Goal: Task Accomplishment & Management: Manage account settings

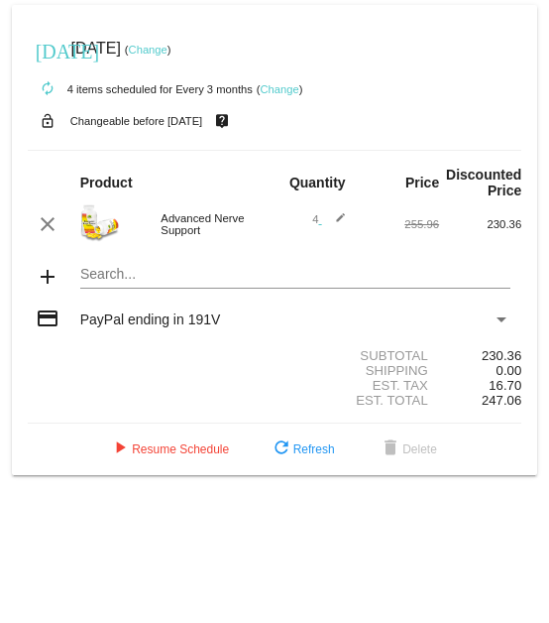
click at [283, 88] on link "Change" at bounding box center [280, 89] width 39 height 12
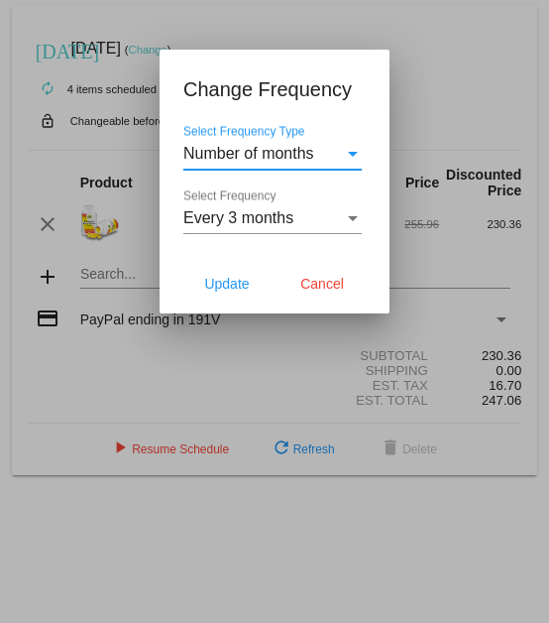
click at [351, 148] on div "Select Frequency" at bounding box center [353, 218] width 10 height 5
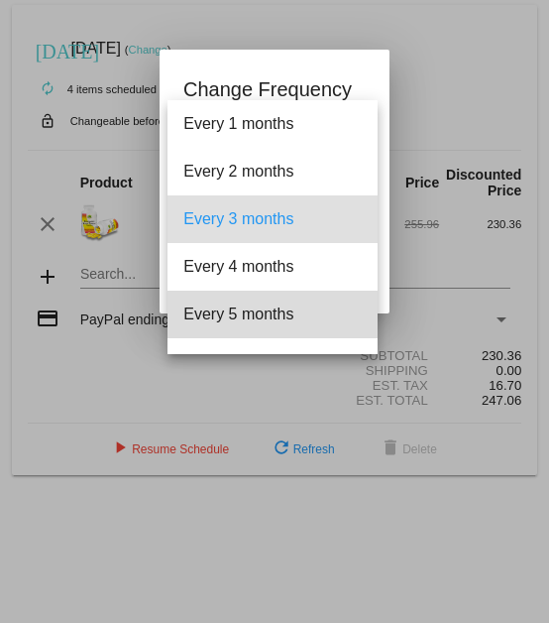
click at [276, 148] on span "Every 5 months" at bounding box center [272, 315] width 179 height 48
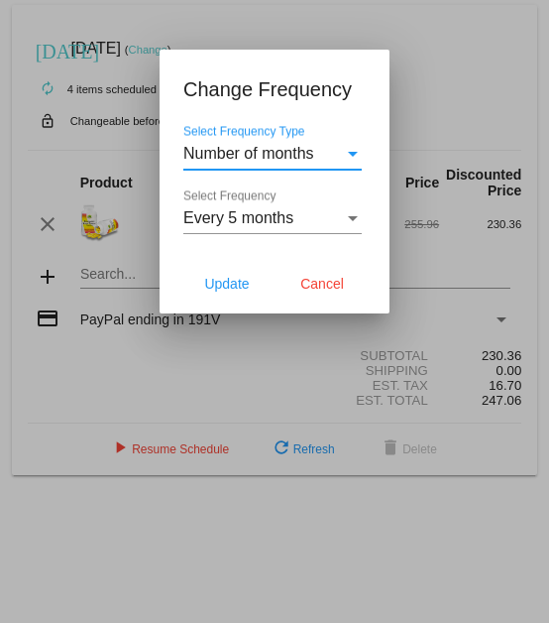
click at [349, 148] on div "Select Frequency Type" at bounding box center [353, 154] width 10 height 5
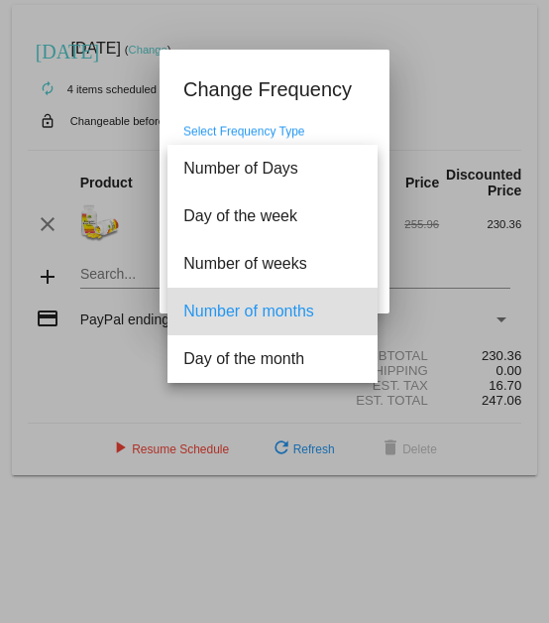
click at [423, 74] on div at bounding box center [274, 311] width 549 height 623
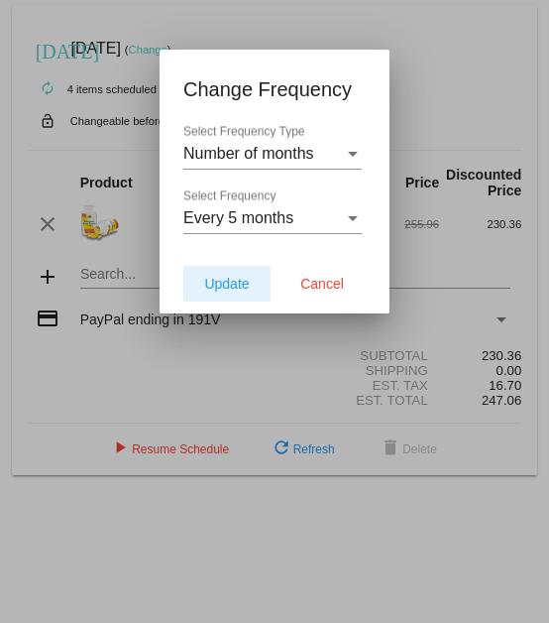
click at [231, 148] on span "Update" at bounding box center [226, 284] width 45 height 16
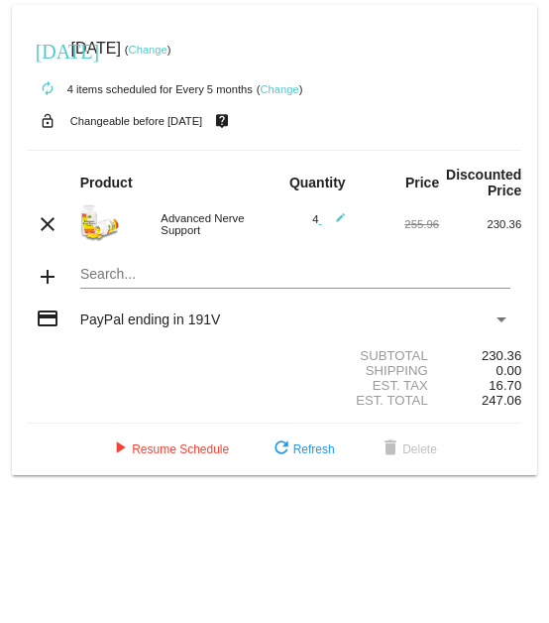
click at [139, 148] on span "PayPal ending in 191V" at bounding box center [150, 319] width 141 height 16
click at [168, 48] on link "Change" at bounding box center [148, 50] width 39 height 12
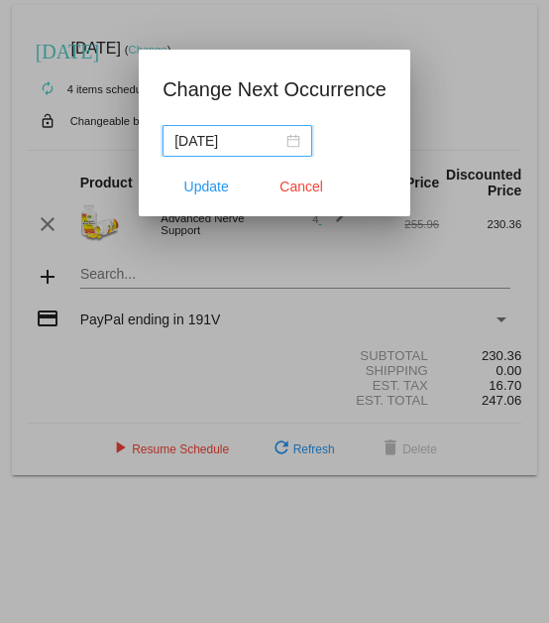
click at [291, 140] on div "[DATE]" at bounding box center [238, 141] width 126 height 22
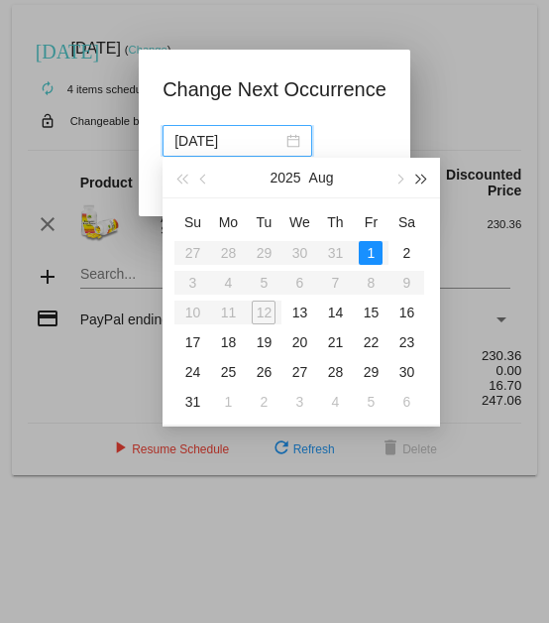
click at [417, 179] on span "button" at bounding box center [422, 180] width 10 height 10
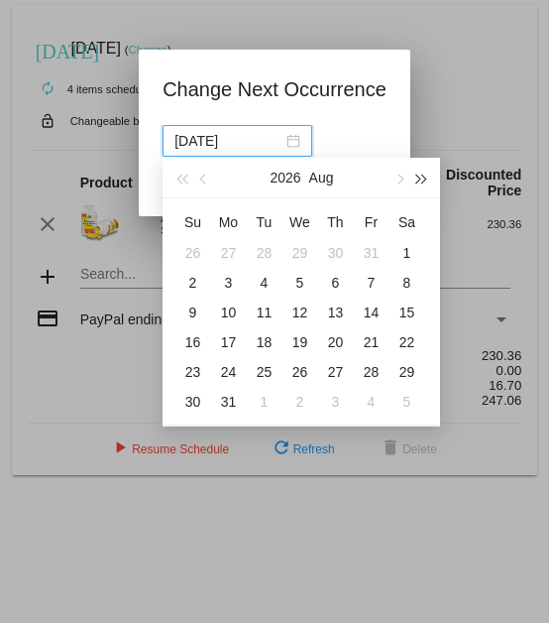
click at [417, 179] on span "button" at bounding box center [422, 180] width 10 height 10
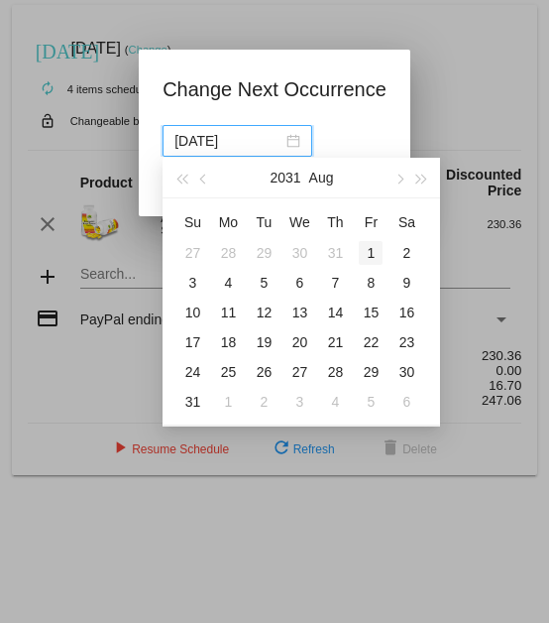
click at [372, 250] on div "1" at bounding box center [371, 253] width 24 height 24
type input "2031-08-01"
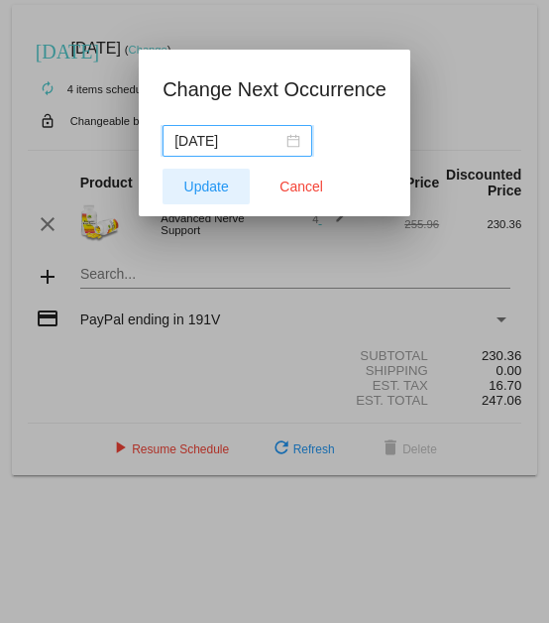
click at [214, 182] on span "Update" at bounding box center [206, 187] width 45 height 16
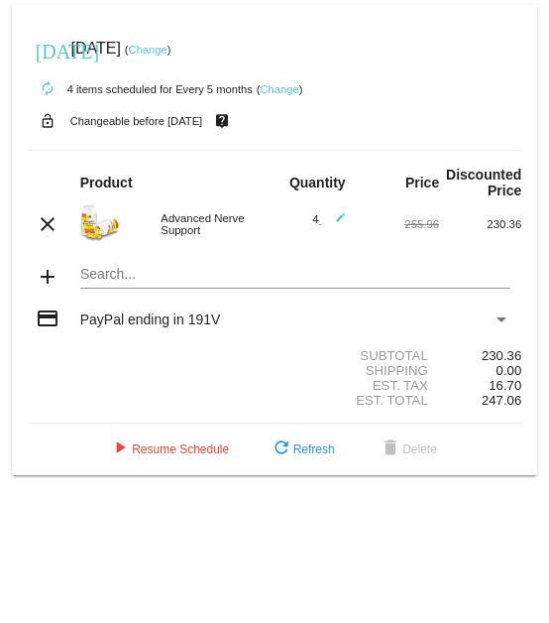
click at [495, 318] on div "Payment Method" at bounding box center [502, 319] width 18 height 16
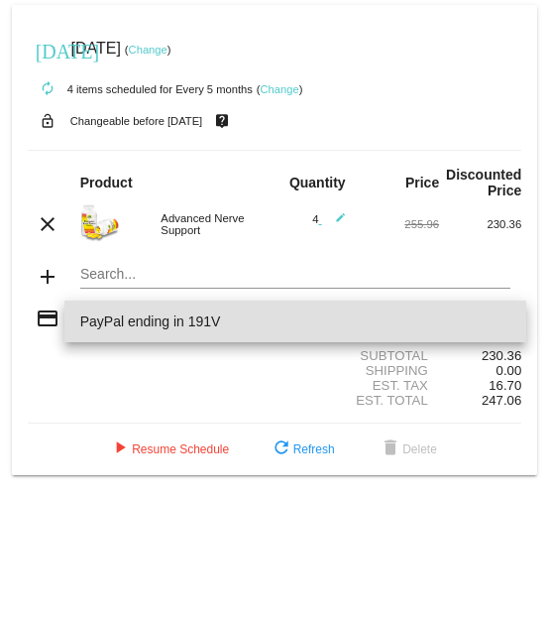
click at [204, 356] on div at bounding box center [274, 311] width 549 height 623
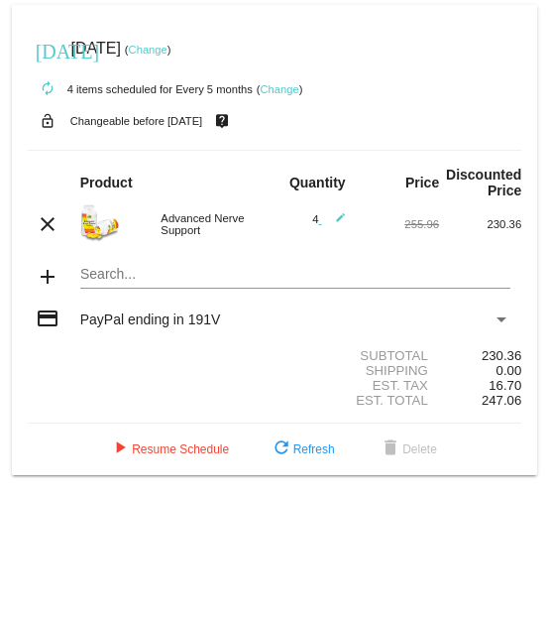
click at [168, 48] on link "Change" at bounding box center [148, 50] width 39 height 12
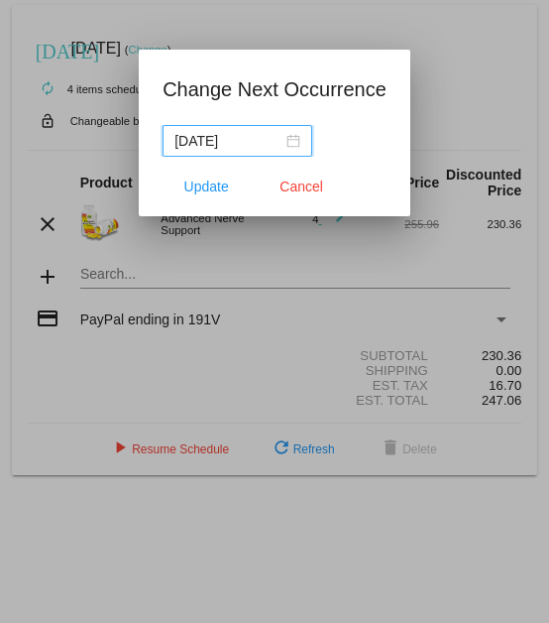
click at [293, 138] on div "2031-07-31" at bounding box center [238, 141] width 126 height 22
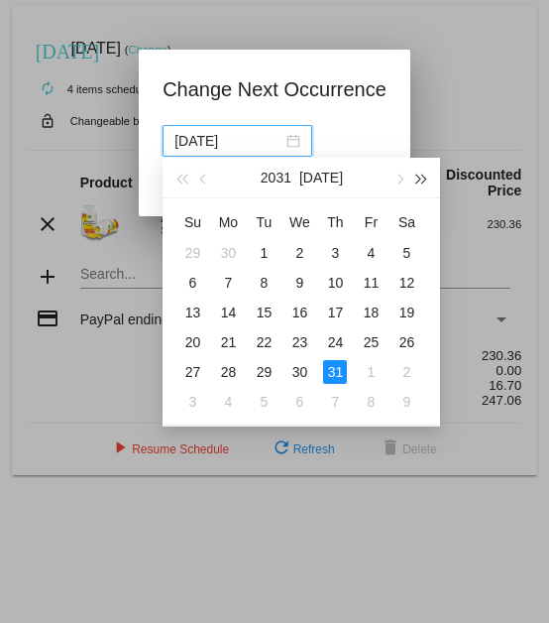
click at [421, 180] on span "button" at bounding box center [422, 180] width 10 height 10
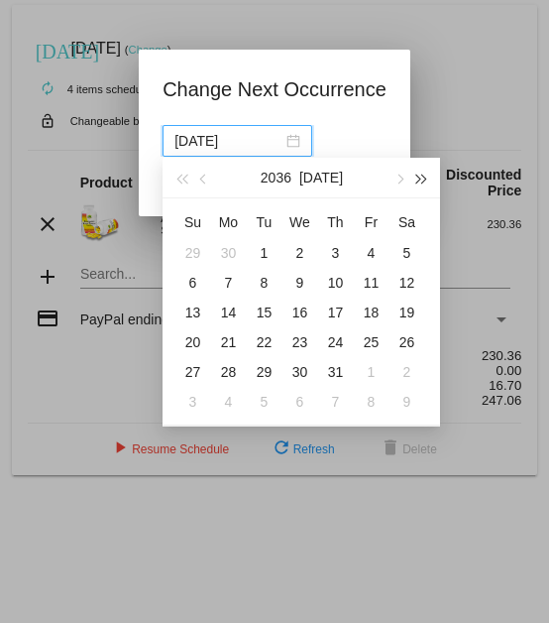
click at [421, 180] on span "button" at bounding box center [422, 180] width 10 height 10
click at [336, 280] on div "9" at bounding box center [335, 283] width 24 height 24
type input "2037-07-09"
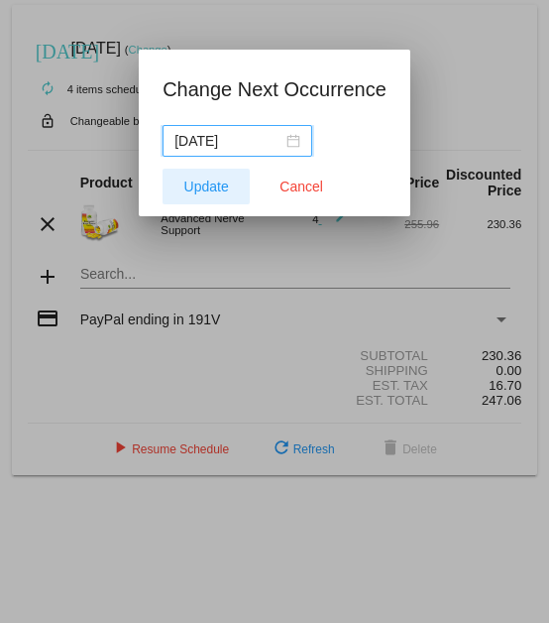
click at [201, 185] on span "Update" at bounding box center [206, 187] width 45 height 16
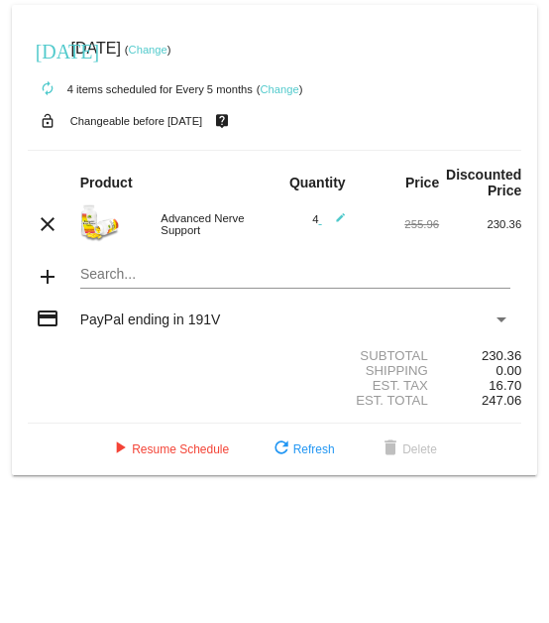
click at [289, 87] on link "Change" at bounding box center [280, 89] width 39 height 12
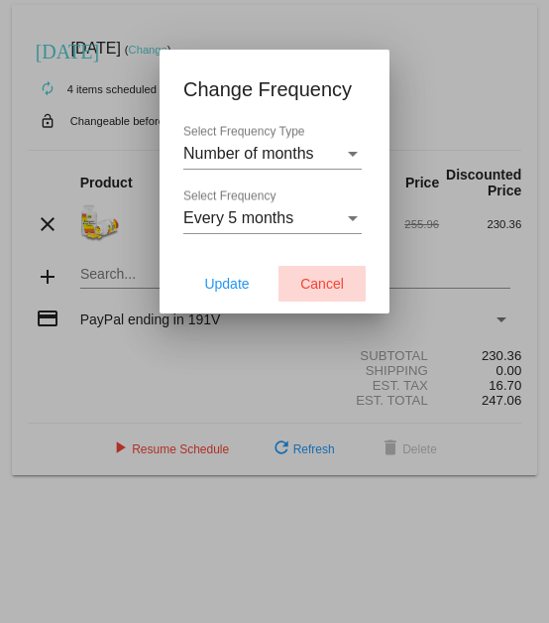
click at [325, 284] on span "Cancel" at bounding box center [322, 284] width 44 height 16
